Goal: Navigation & Orientation: Find specific page/section

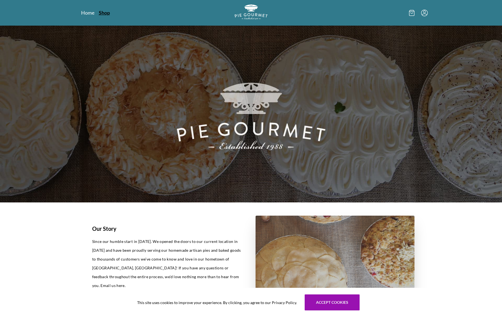
click at [108, 15] on link "Shop" at bounding box center [104, 12] width 11 height 7
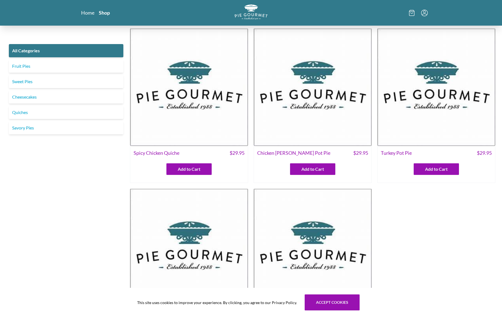
scroll to position [1, 0]
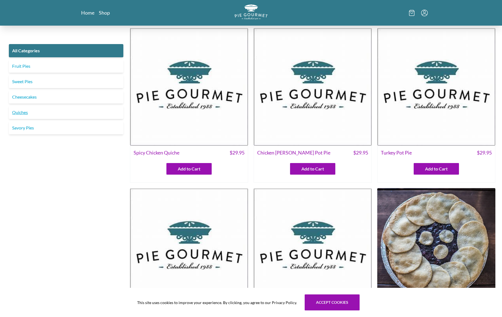
click at [25, 113] on link "Quiches" at bounding box center [66, 112] width 114 height 13
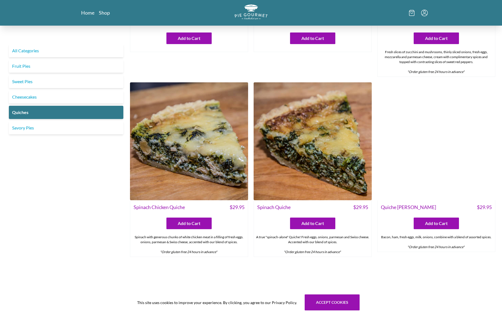
scroll to position [155, 0]
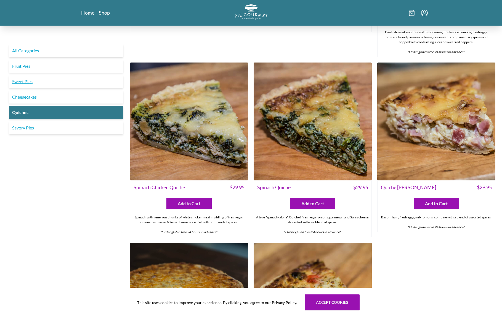
click at [29, 82] on link "Sweet Pies" at bounding box center [66, 81] width 114 height 13
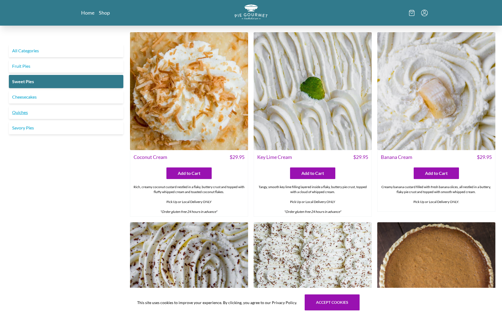
click at [19, 112] on link "Quiches" at bounding box center [66, 112] width 114 height 13
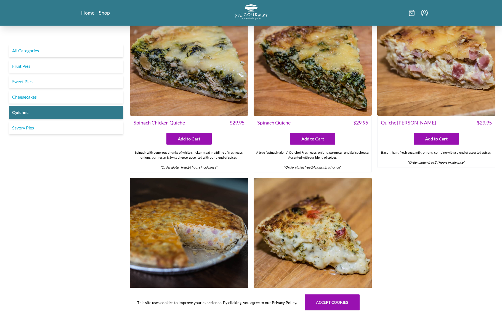
scroll to position [339, 0]
